Goal: Information Seeking & Learning: Learn about a topic

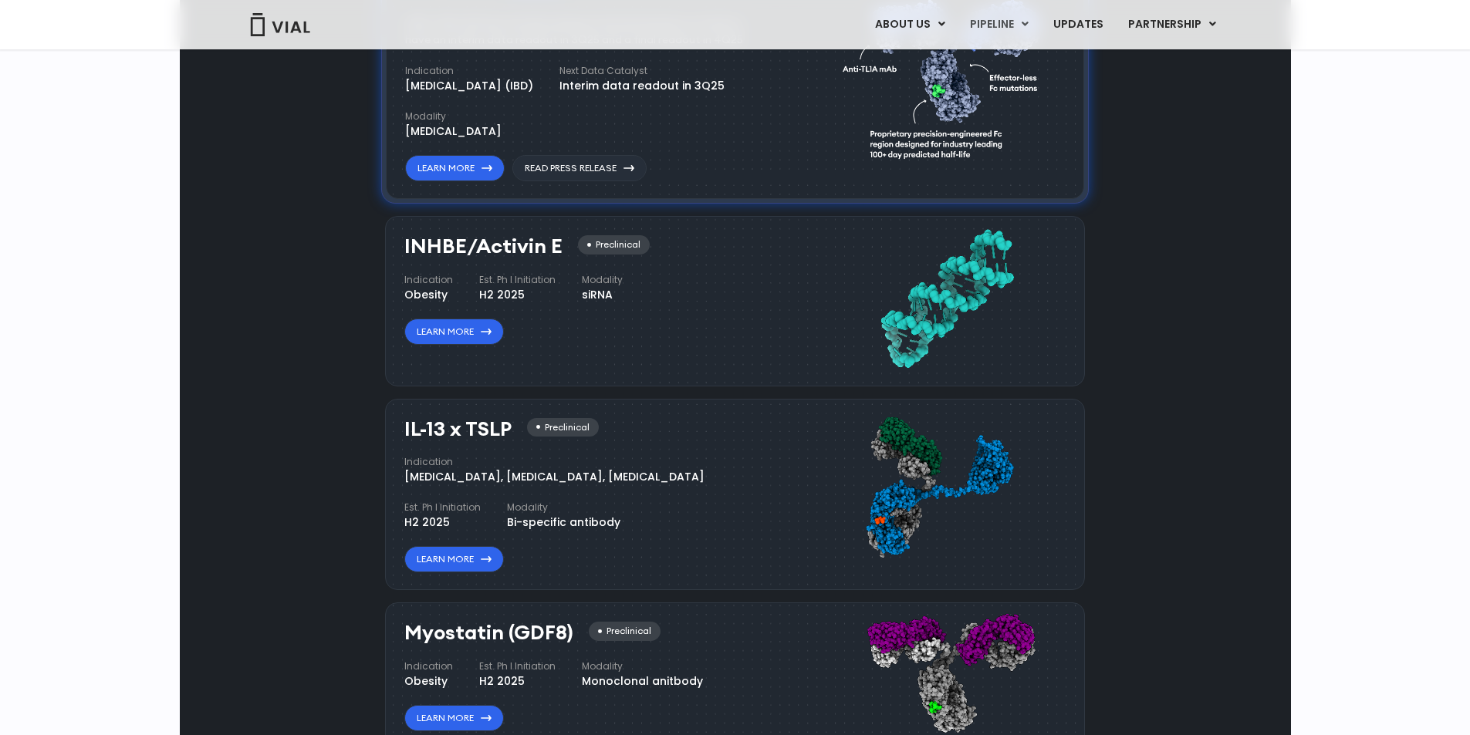
scroll to position [1158, 0]
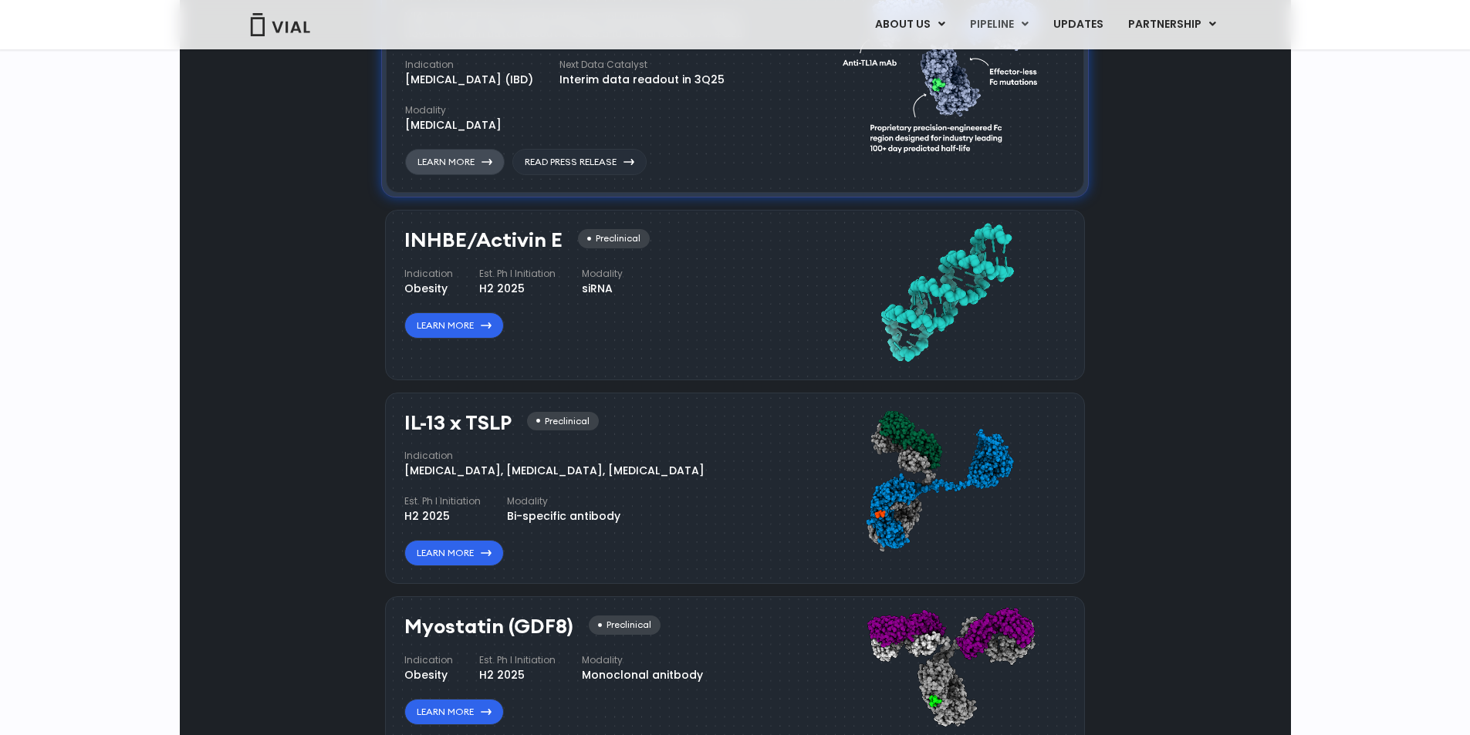
click at [482, 175] on link "Learn More" at bounding box center [455, 162] width 100 height 26
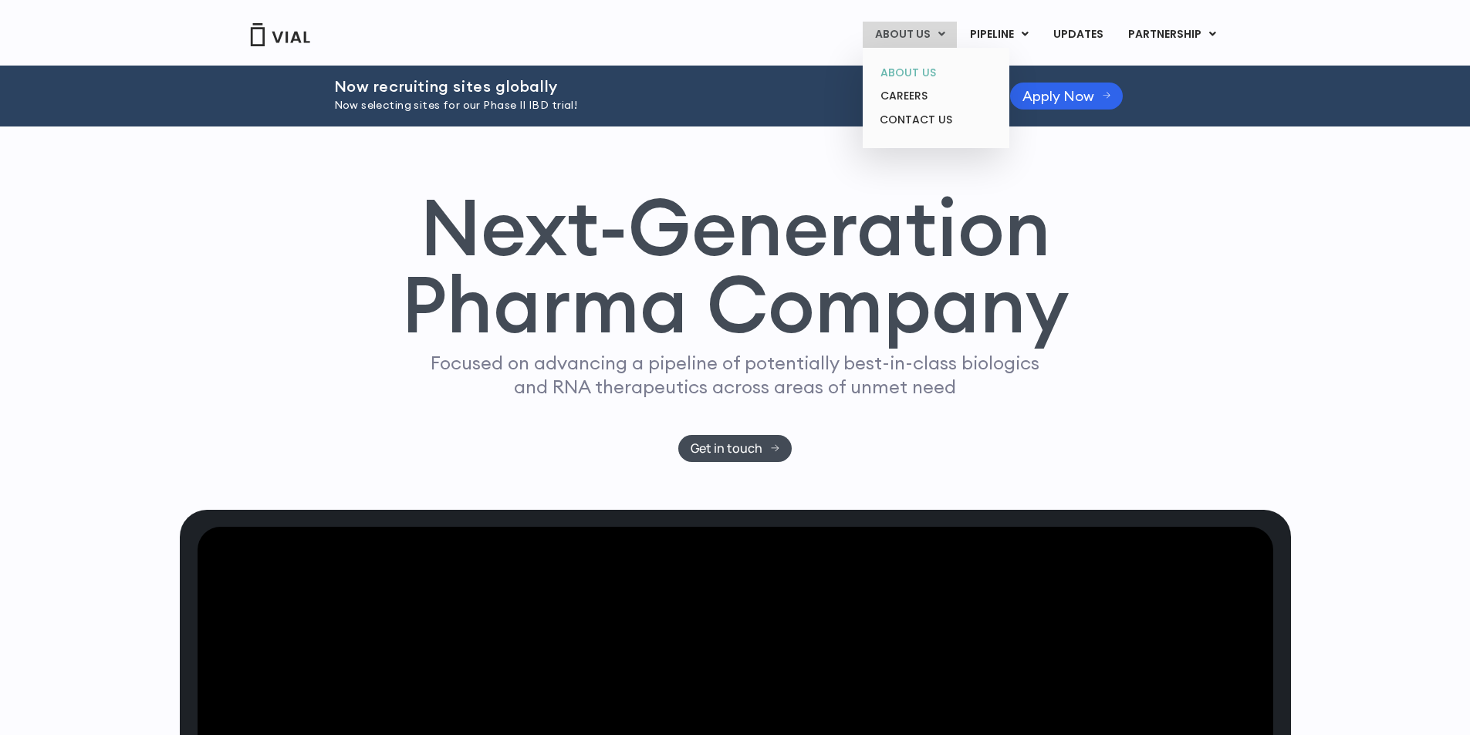
click at [925, 67] on link "ABOUT US" at bounding box center [935, 73] width 135 height 24
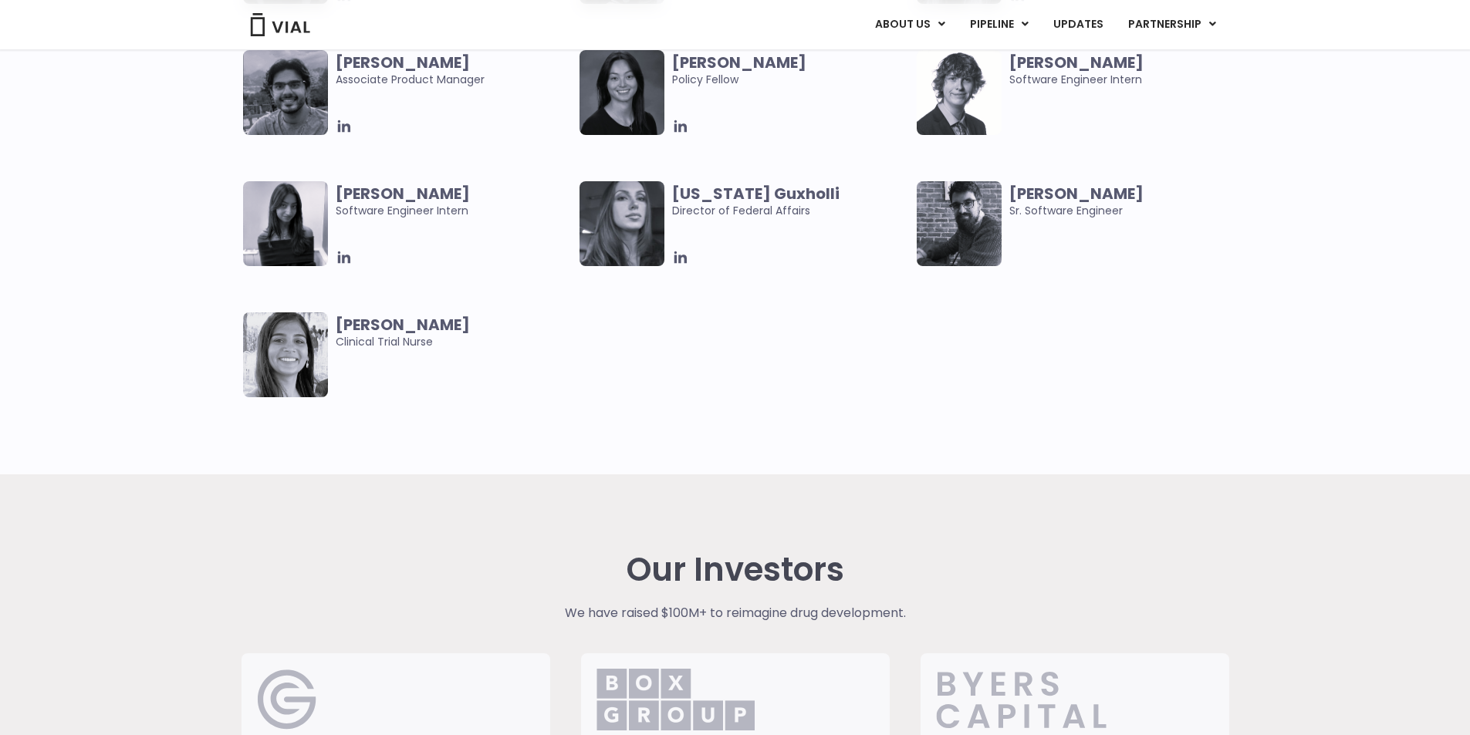
scroll to position [3389, 0]
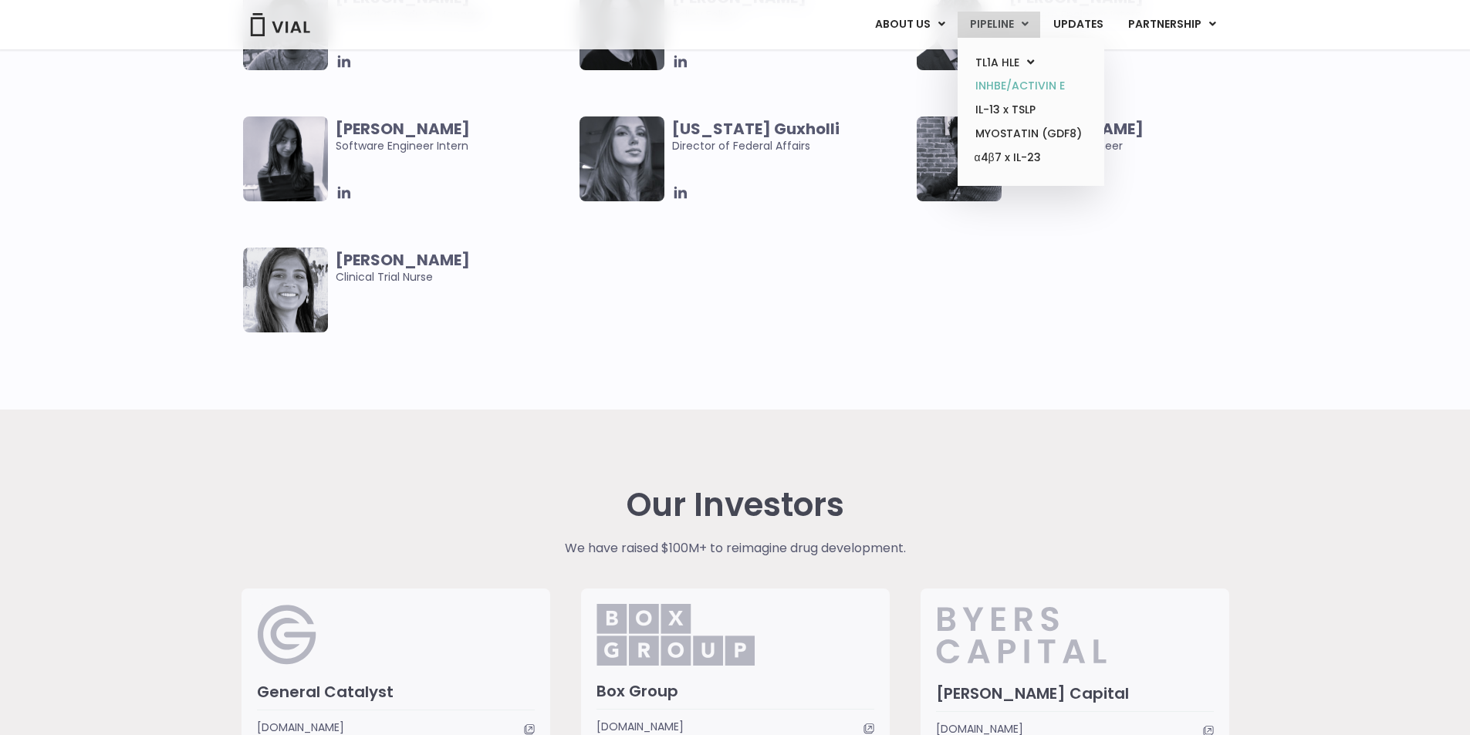
click at [1046, 86] on link "INHBE/ACTIVIN E" at bounding box center [1030, 86] width 135 height 24
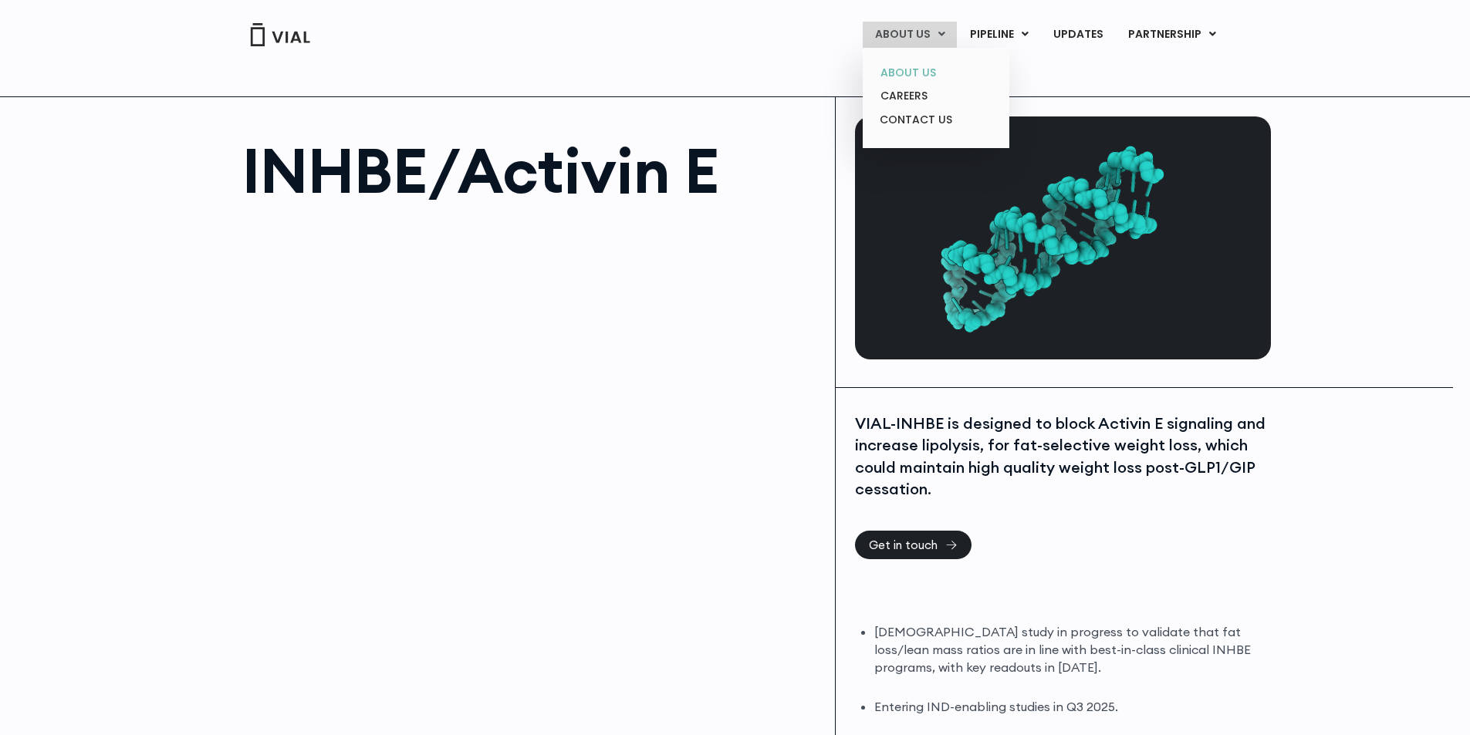
click at [931, 69] on link "ABOUT US" at bounding box center [935, 73] width 135 height 24
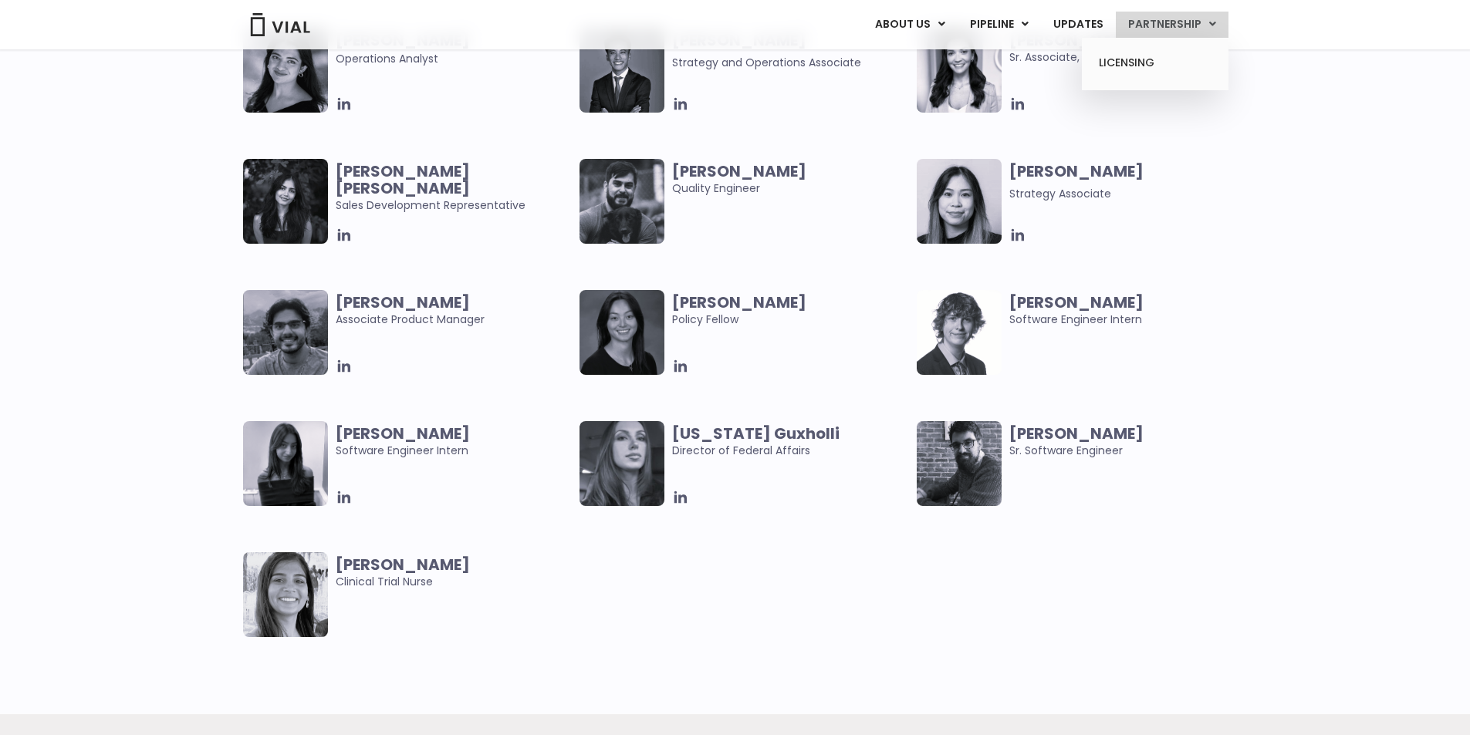
scroll to position [3102, 0]
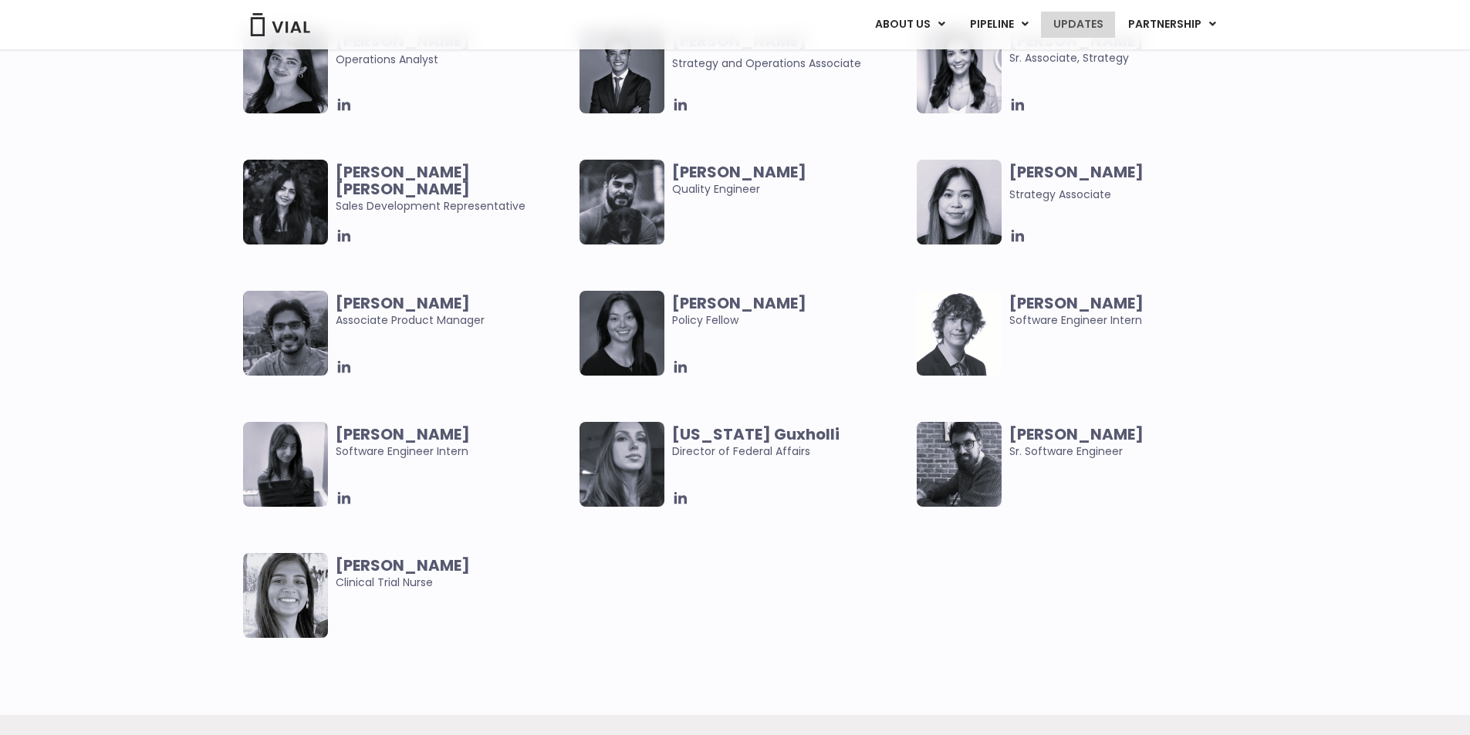
click at [1080, 22] on link "UPDATES" at bounding box center [1078, 25] width 74 height 26
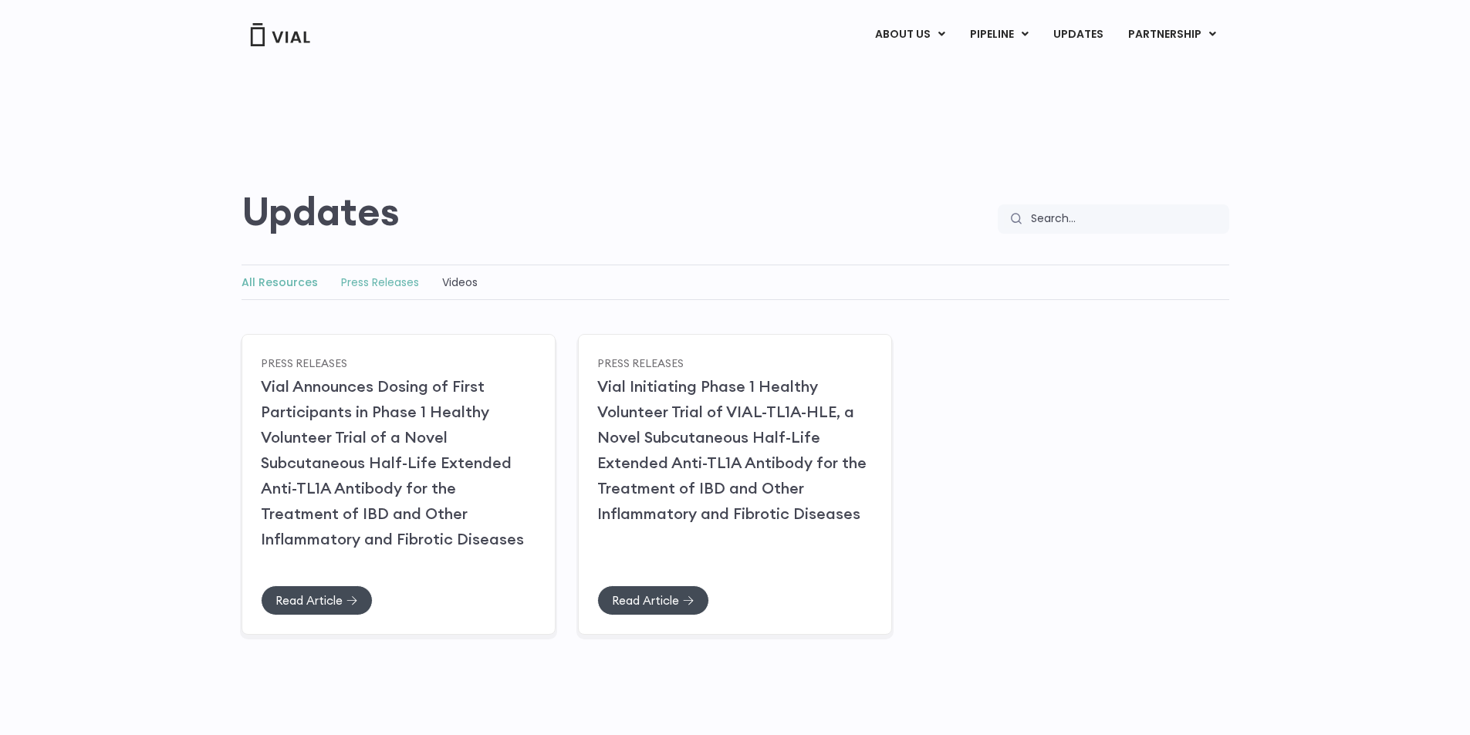
click at [388, 276] on link "Press Releases" at bounding box center [380, 282] width 78 height 15
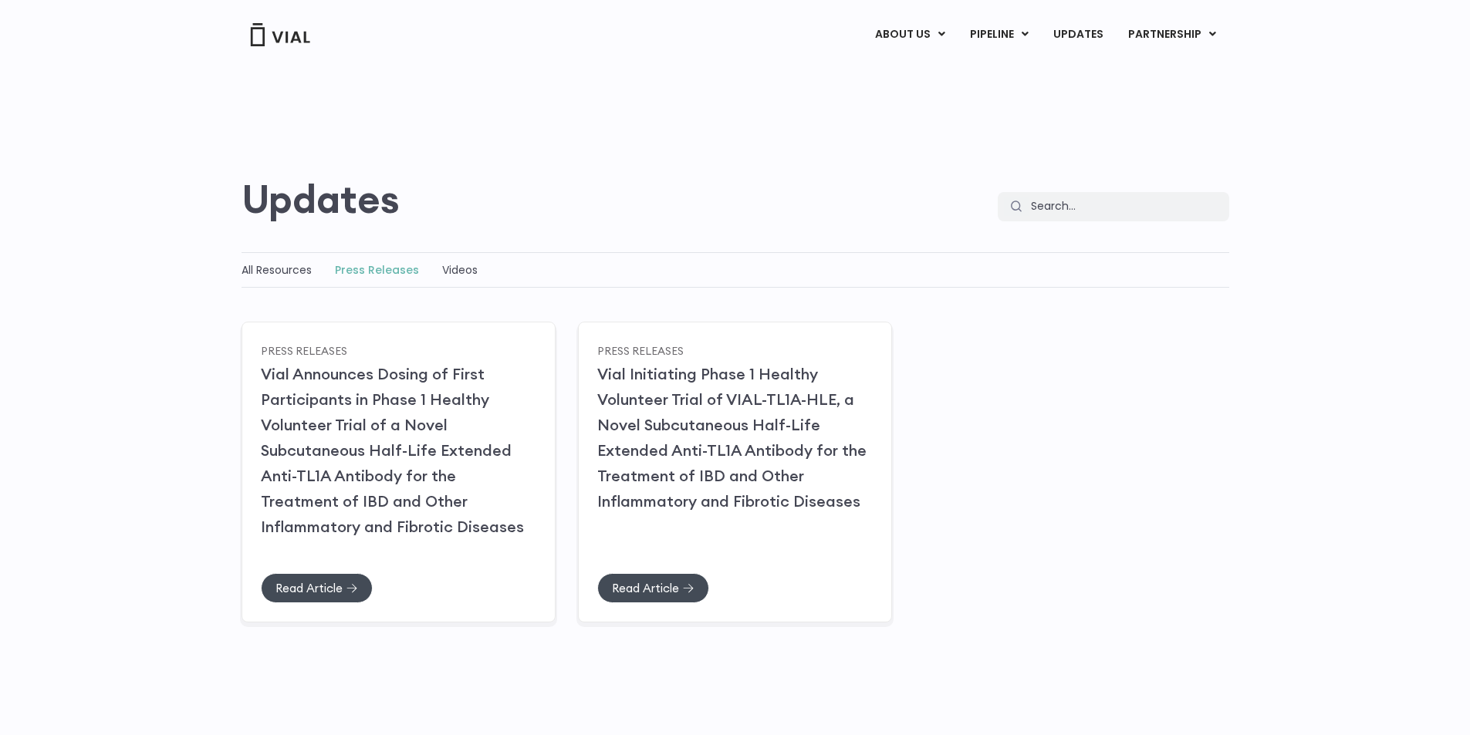
click at [292, 36] on img at bounding box center [280, 34] width 62 height 23
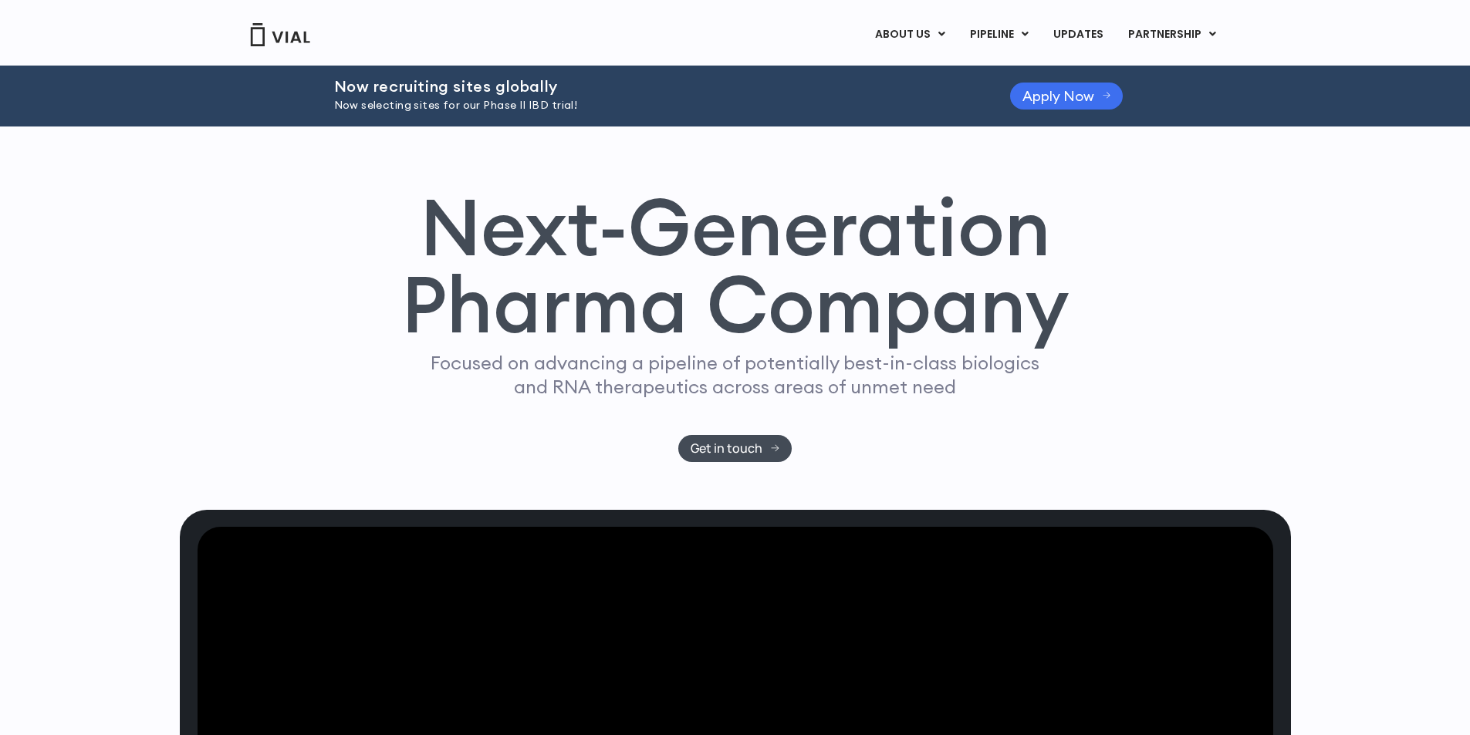
click at [1071, 93] on span "Apply Now" at bounding box center [1059, 96] width 72 height 12
